Goal: Transaction & Acquisition: Purchase product/service

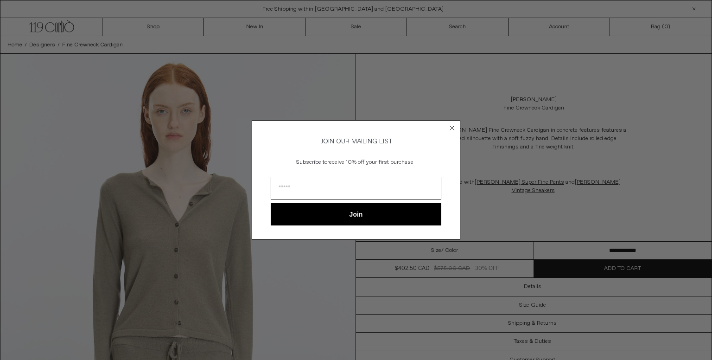
click at [452, 125] on circle "Close dialog" at bounding box center [452, 127] width 9 height 9
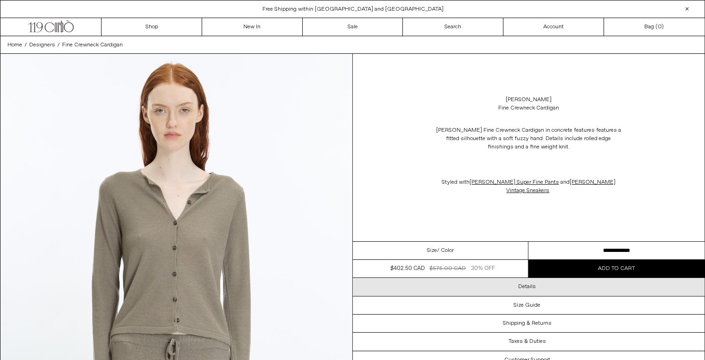
click at [534, 287] on h3 "Details" at bounding box center [527, 286] width 18 height 6
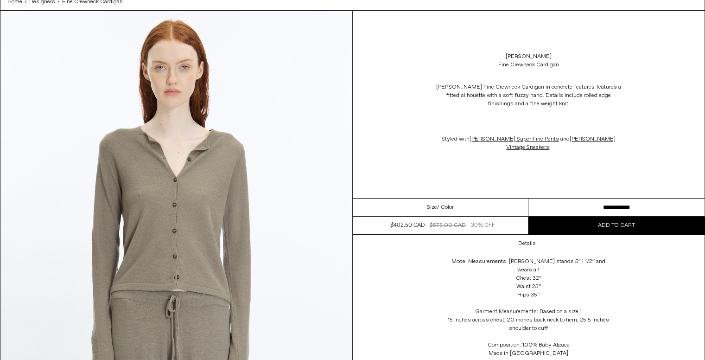
scroll to position [45, 0]
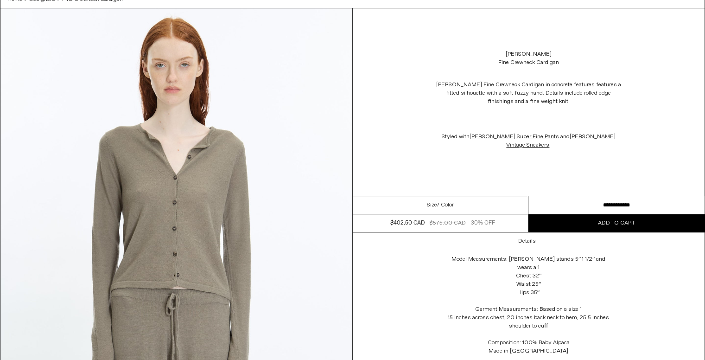
click at [613, 220] on span "Add to cart" at bounding box center [616, 222] width 37 height 7
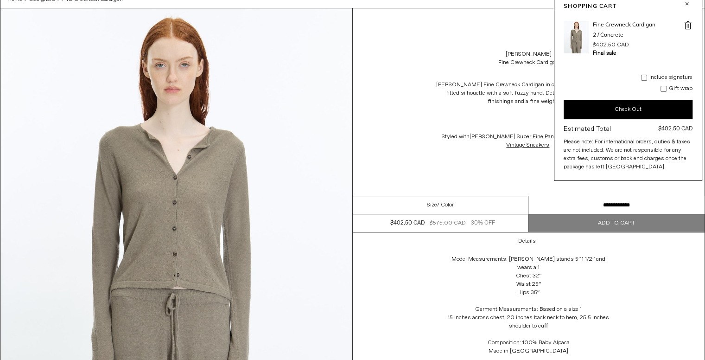
scroll to position [0, 0]
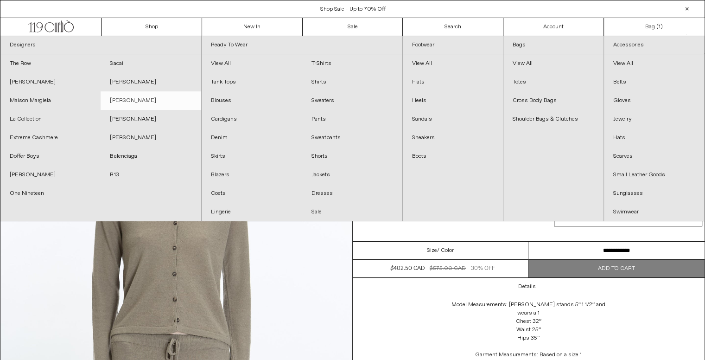
click at [148, 101] on link "[PERSON_NAME]" at bounding box center [151, 100] width 100 height 19
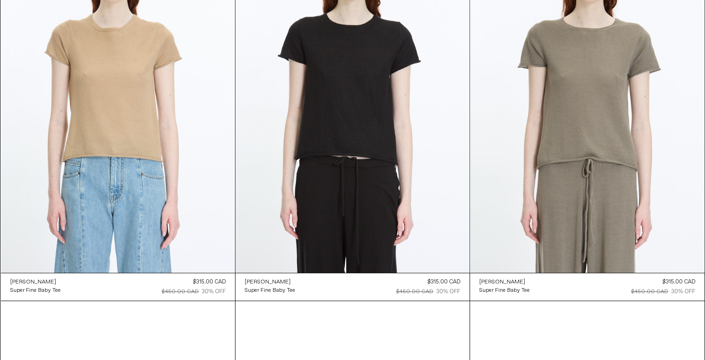
scroll to position [3552, 0]
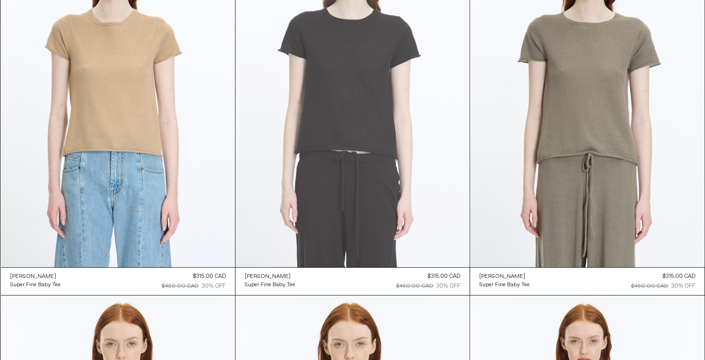
click at [364, 108] on at bounding box center [353, 91] width 234 height 351
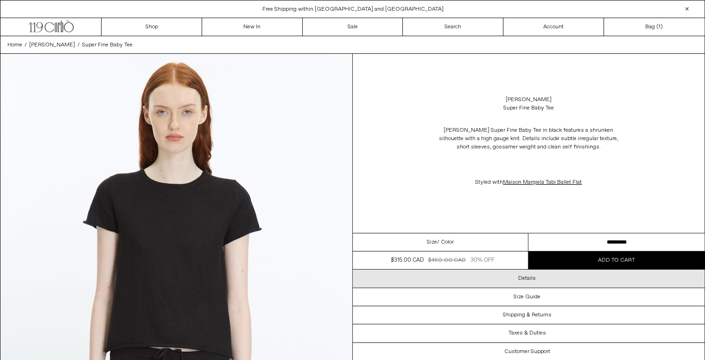
click at [525, 278] on h3 "Details" at bounding box center [527, 278] width 18 height 6
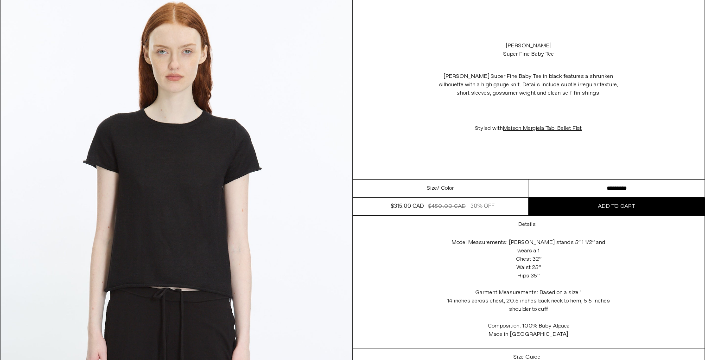
scroll to position [63, 0]
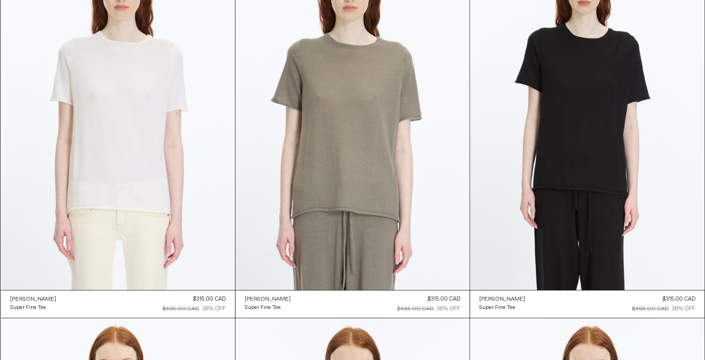
scroll to position [3903, 0]
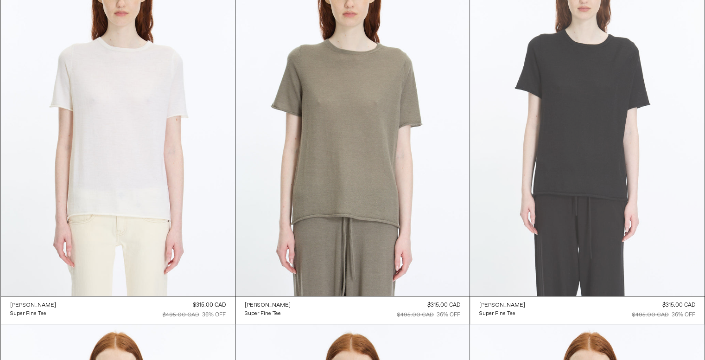
click at [594, 155] on at bounding box center [587, 119] width 234 height 351
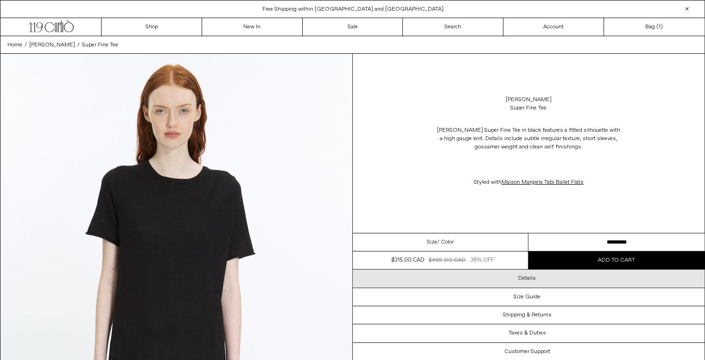
click at [529, 277] on h3 "Details" at bounding box center [527, 278] width 18 height 6
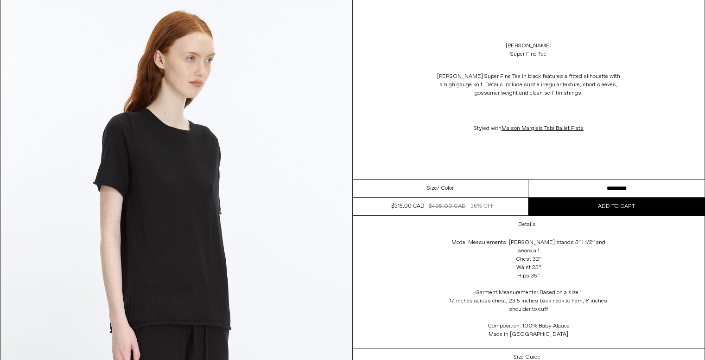
scroll to position [467, 0]
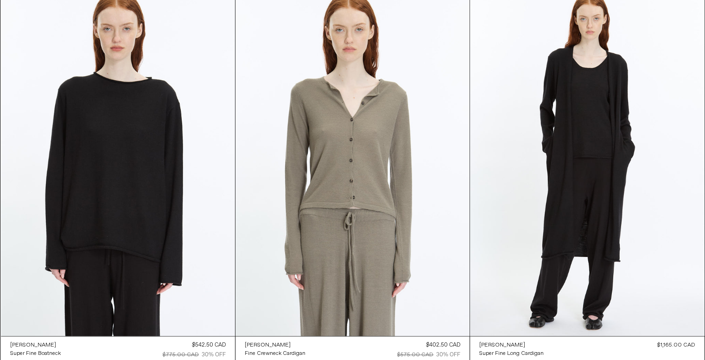
scroll to position [4610, 0]
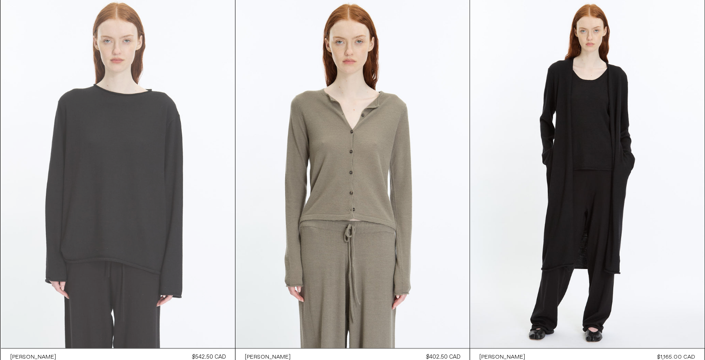
click at [115, 190] on at bounding box center [118, 171] width 234 height 351
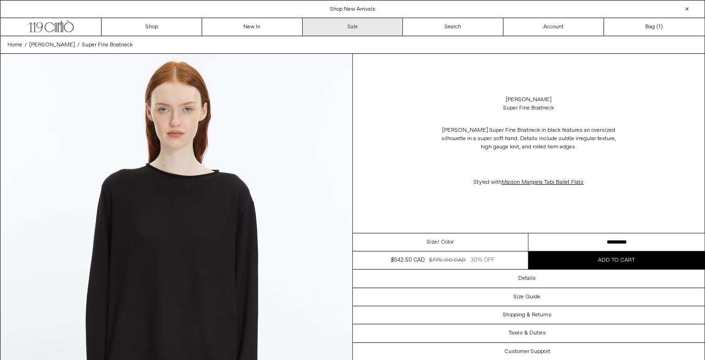
click at [351, 24] on link "Sale" at bounding box center [353, 27] width 101 height 18
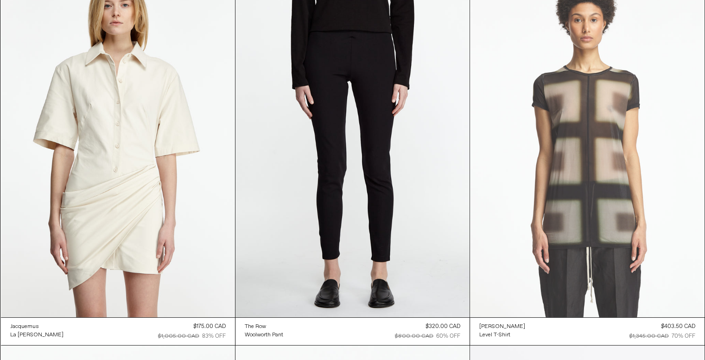
scroll to position [27406, 0]
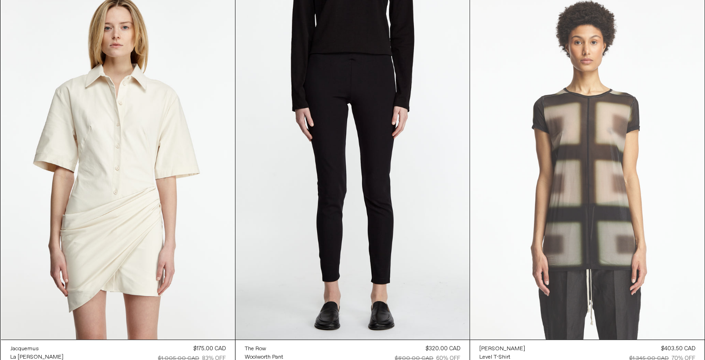
click at [614, 185] on at bounding box center [587, 163] width 234 height 351
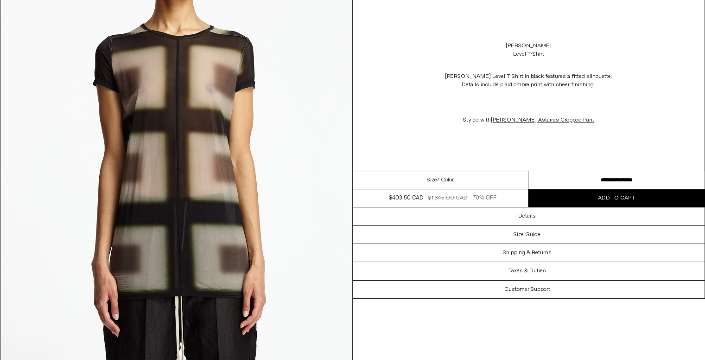
scroll to position [182, 0]
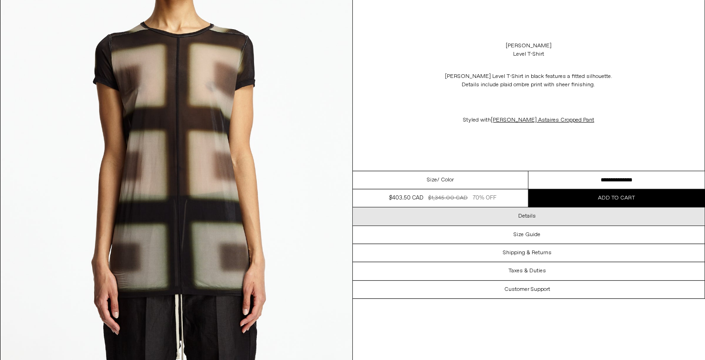
click at [534, 218] on h3 "Details" at bounding box center [527, 216] width 18 height 6
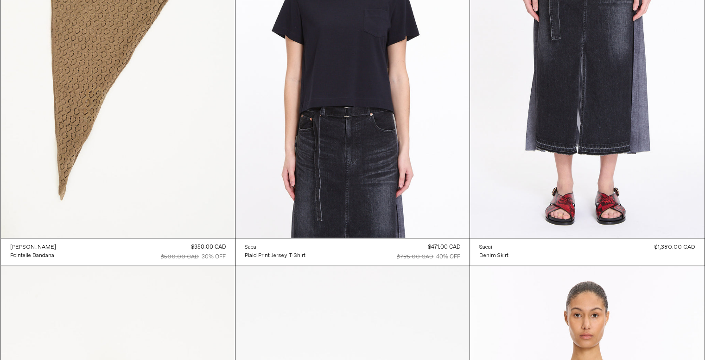
scroll to position [5864, 0]
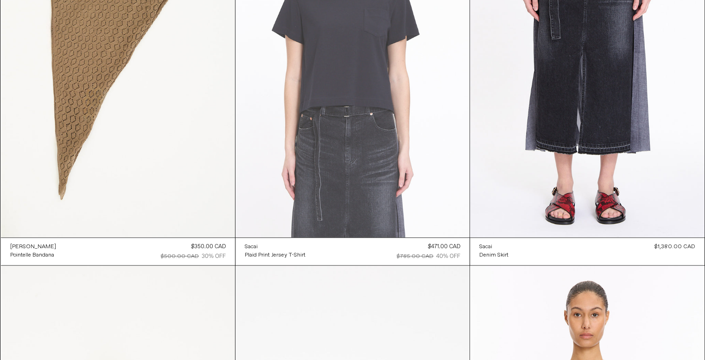
click at [319, 64] on at bounding box center [353, 61] width 234 height 351
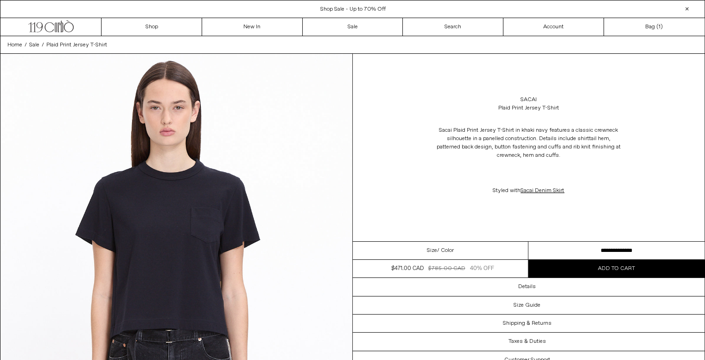
click at [222, 223] on img at bounding box center [176, 274] width 352 height 440
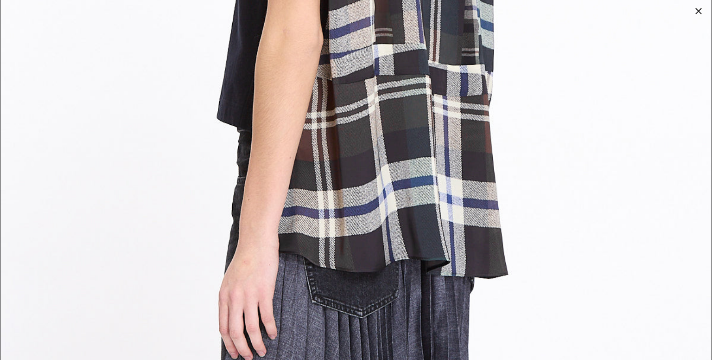
scroll to position [2283, 0]
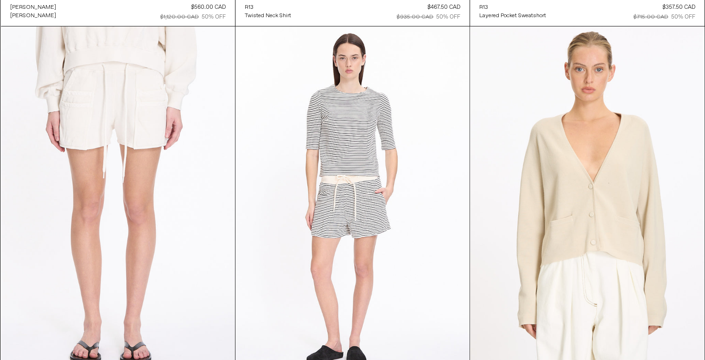
scroll to position [7285, 0]
